Goal: Obtain resource: Obtain resource

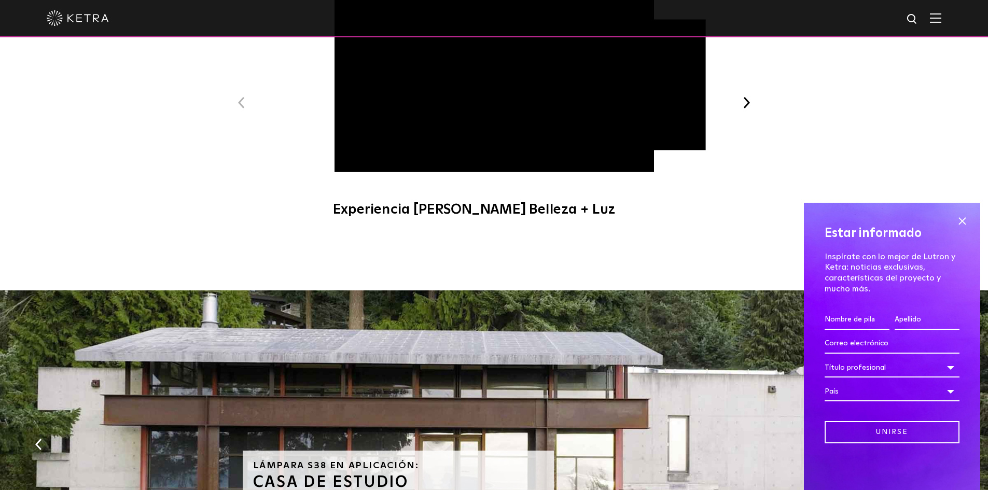
scroll to position [738, 0]
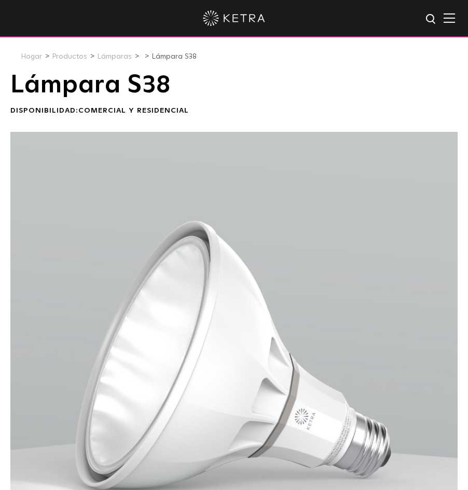
click at [435, 20] on img at bounding box center [431, 19] width 13 height 13
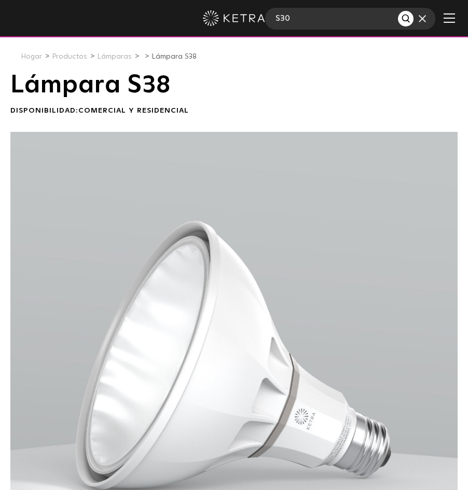
type input "S30"
click at [398, 11] on button "Buscar" at bounding box center [406, 19] width 16 height 16
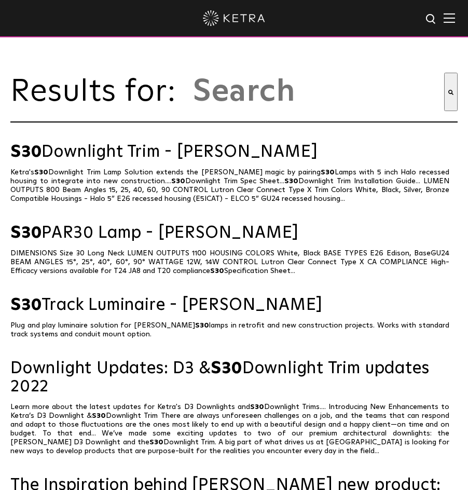
type input "s30"
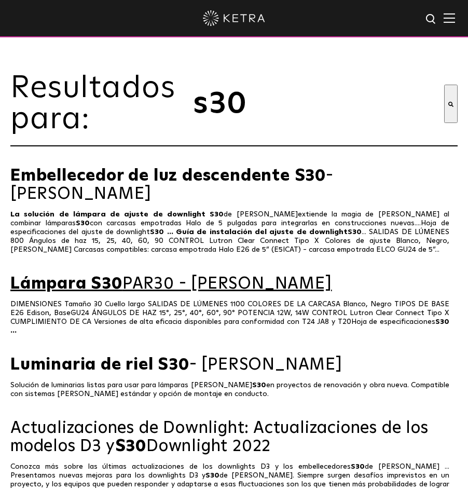
click at [167, 275] on font "PAR30 - Ketra" at bounding box center [227, 283] width 210 height 17
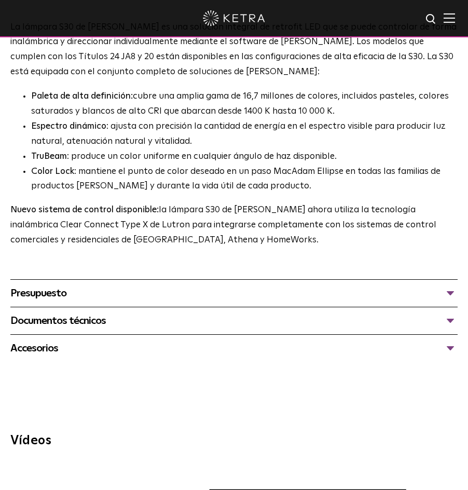
scroll to position [657, 0]
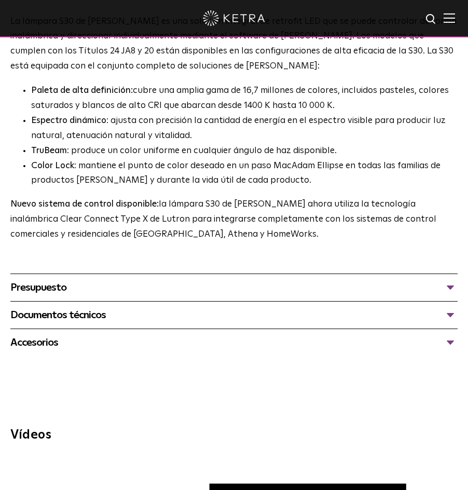
click at [274, 307] on div "Documentos técnicos" at bounding box center [233, 315] width 447 height 17
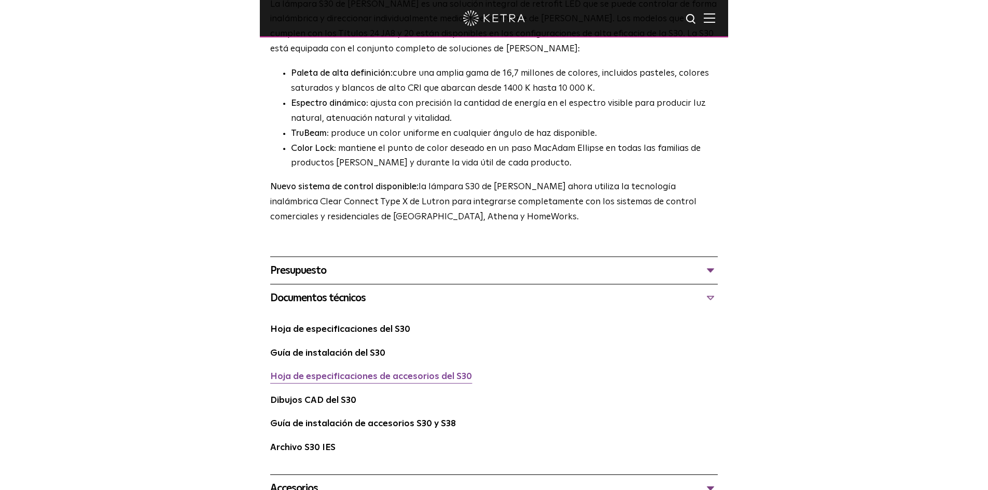
scroll to position [691, 0]
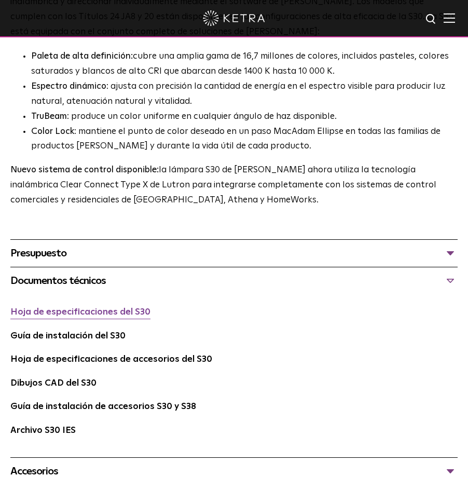
click at [121, 311] on font "Hoja de especificaciones del S30" at bounding box center [80, 312] width 140 height 9
